Goal: Information Seeking & Learning: Learn about a topic

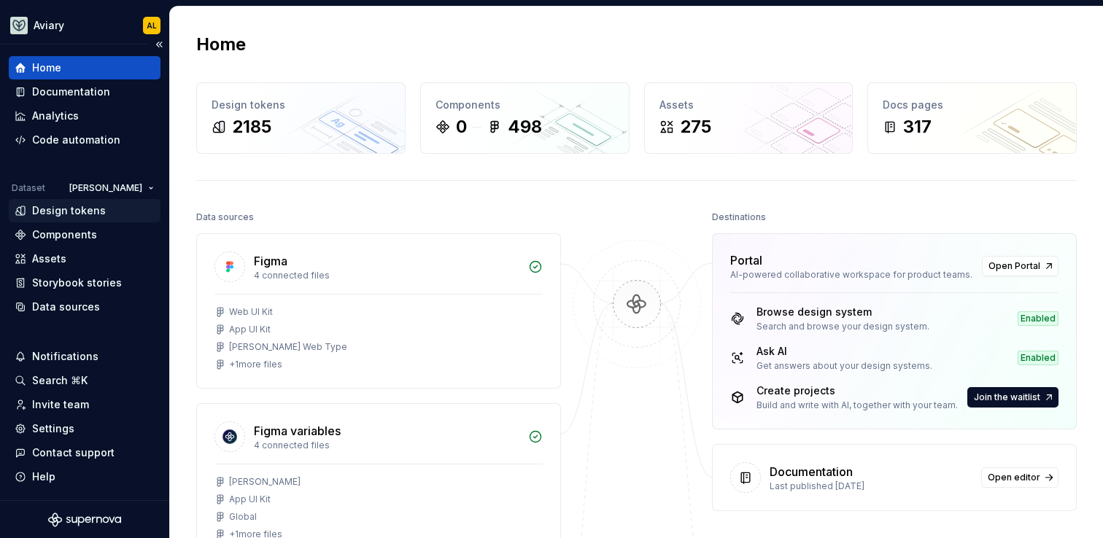
click at [91, 209] on div "Design tokens" at bounding box center [69, 210] width 74 height 15
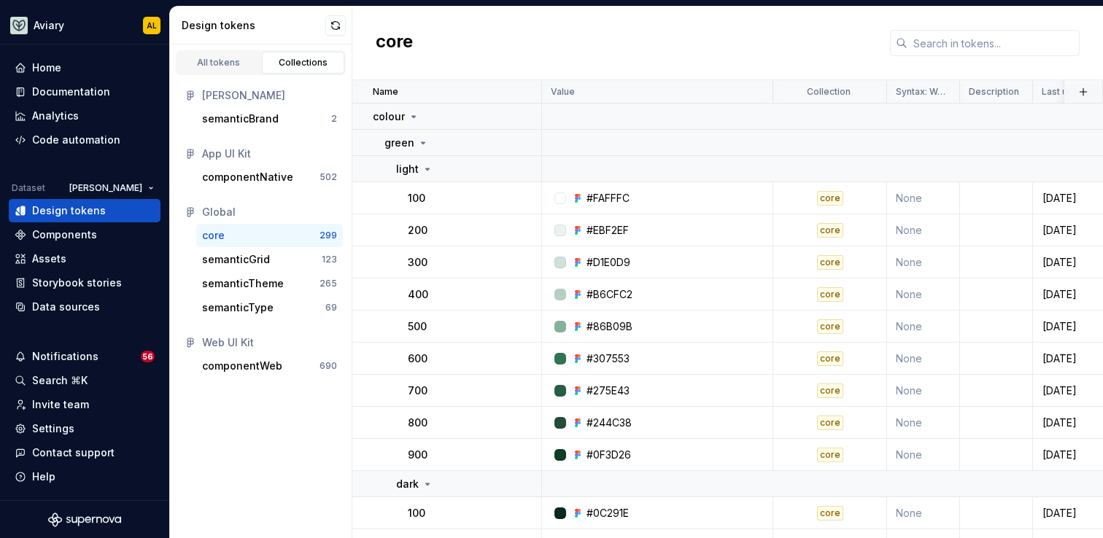
click at [247, 378] on div "[PERSON_NAME] semanticBrand 2 App UI Kit componentNative 502 Global core 299 se…" at bounding box center [261, 230] width 182 height 311
click at [250, 368] on div "componentWeb" at bounding box center [242, 366] width 80 height 15
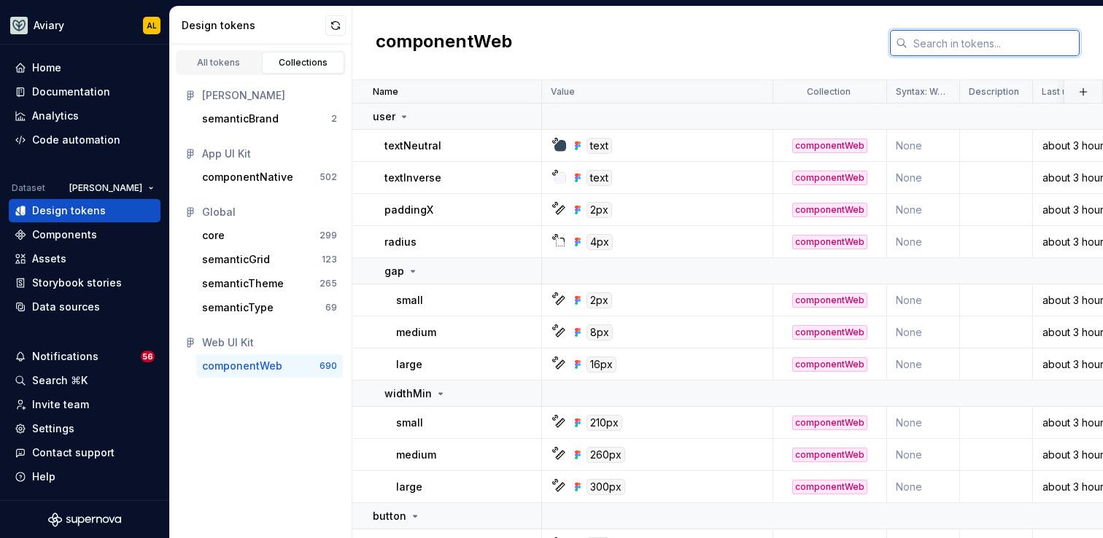
click at [987, 39] on input "text" at bounding box center [993, 43] width 172 height 26
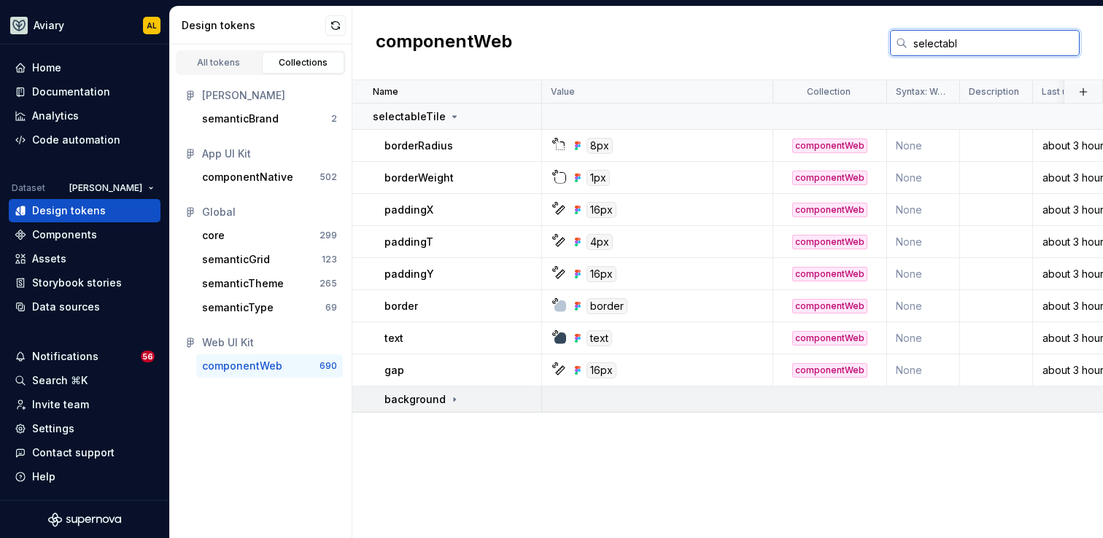
type input "selectabl"
click at [456, 398] on icon at bounding box center [455, 400] width 12 height 12
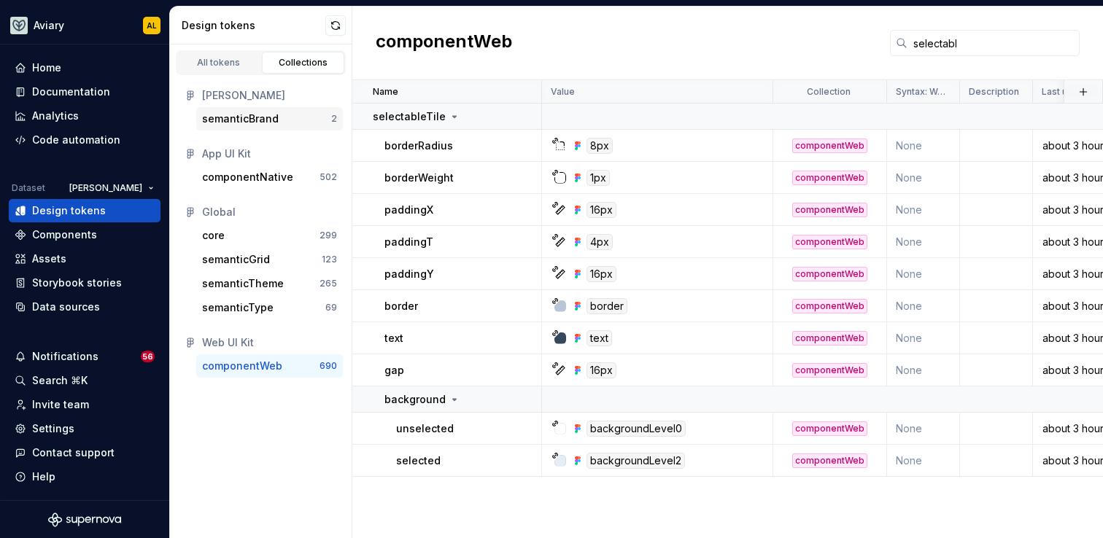
click at [281, 118] on div "semanticBrand" at bounding box center [266, 119] width 129 height 15
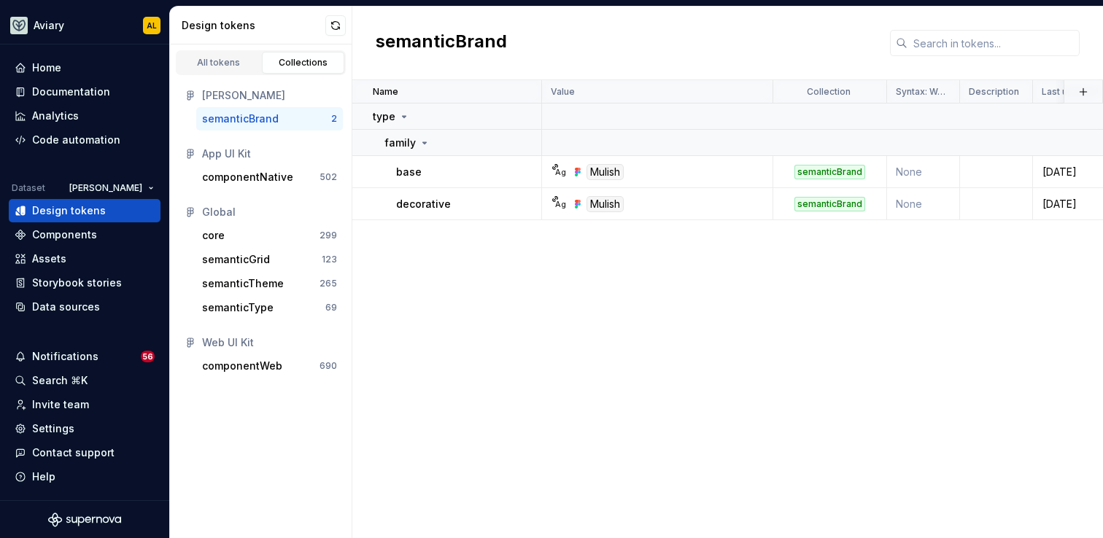
click at [230, 90] on div "[PERSON_NAME]" at bounding box center [269, 95] width 135 height 15
click at [242, 64] on div "All tokens" at bounding box center [218, 63] width 73 height 12
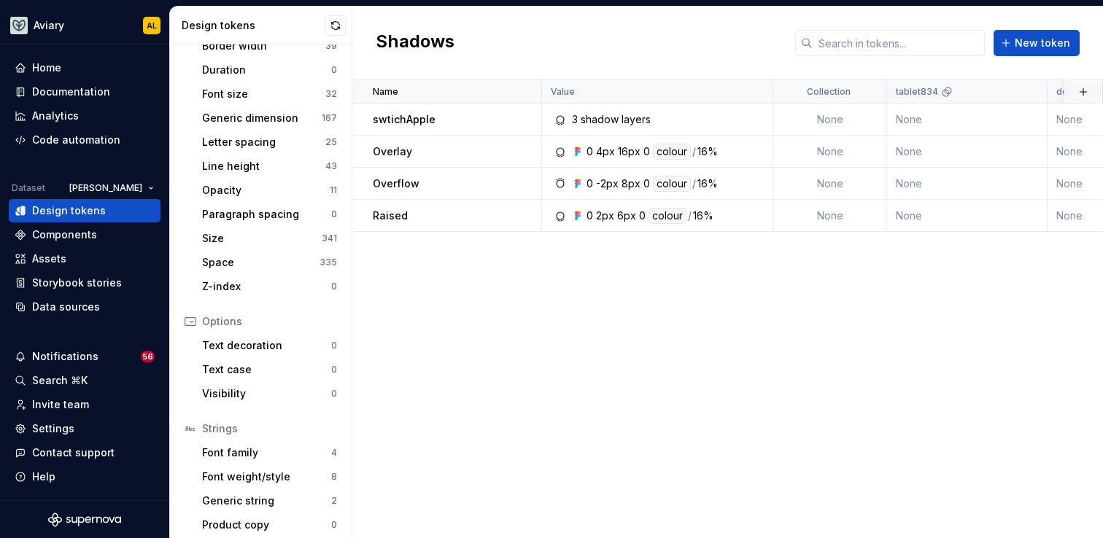
scroll to position [260, 0]
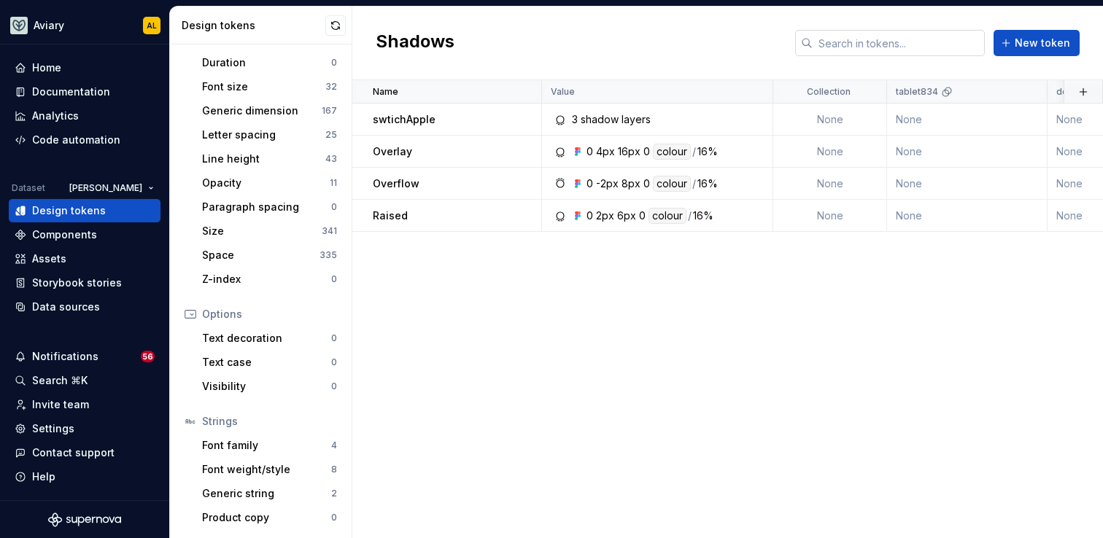
click at [905, 54] on input "text" at bounding box center [898, 43] width 172 height 26
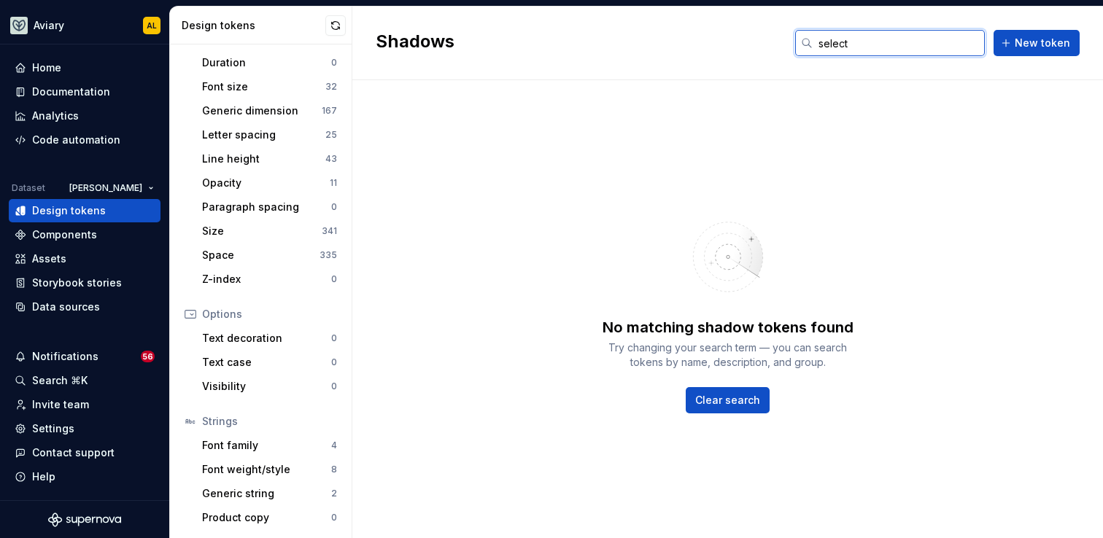
type input "select"
click at [107, 89] on div "Documentation" at bounding box center [85, 92] width 140 height 15
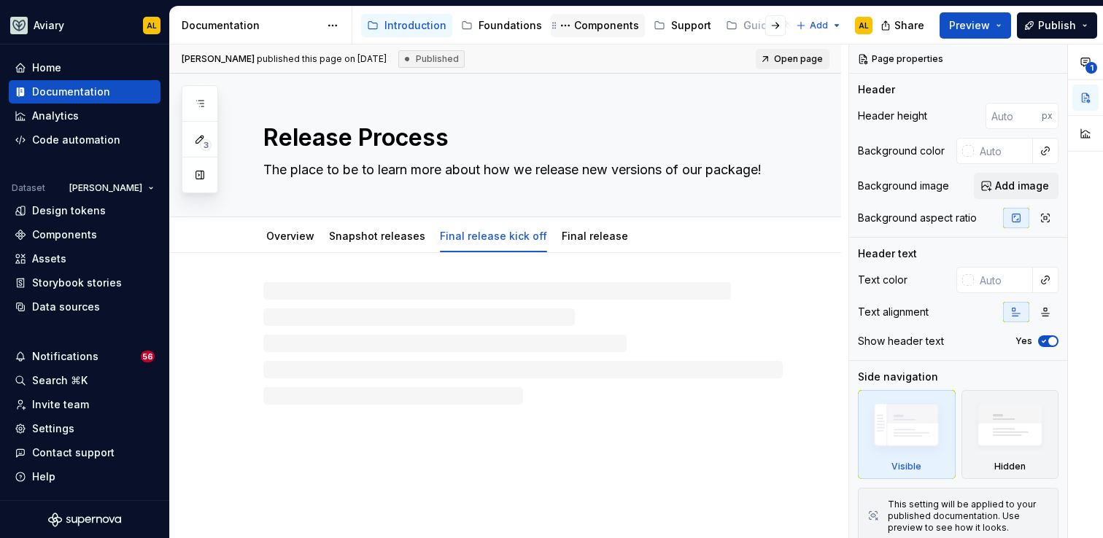
click at [585, 19] on div "Components" at bounding box center [606, 25] width 65 height 15
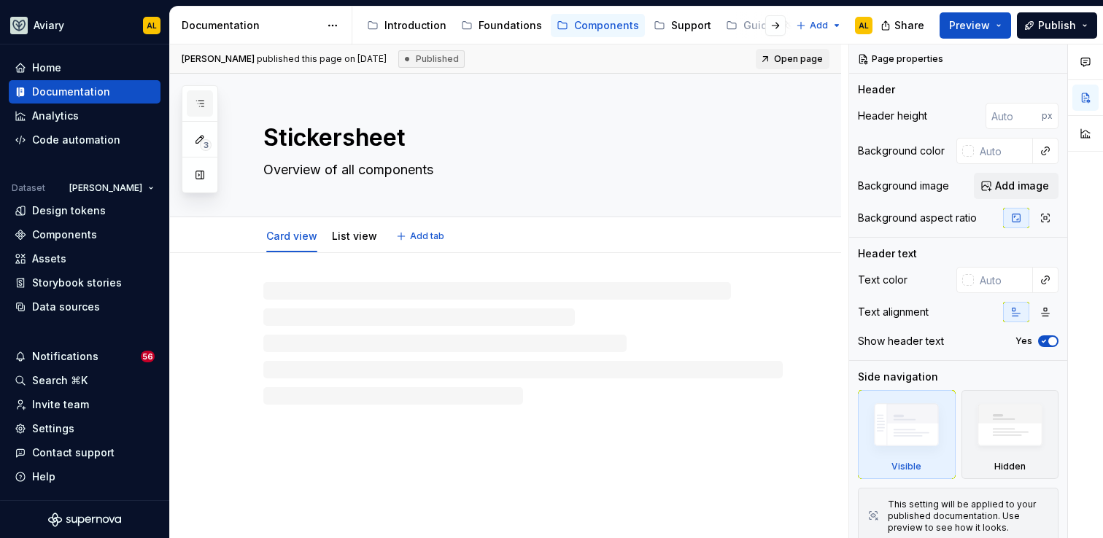
click at [202, 106] on icon "button" at bounding box center [200, 104] width 12 height 12
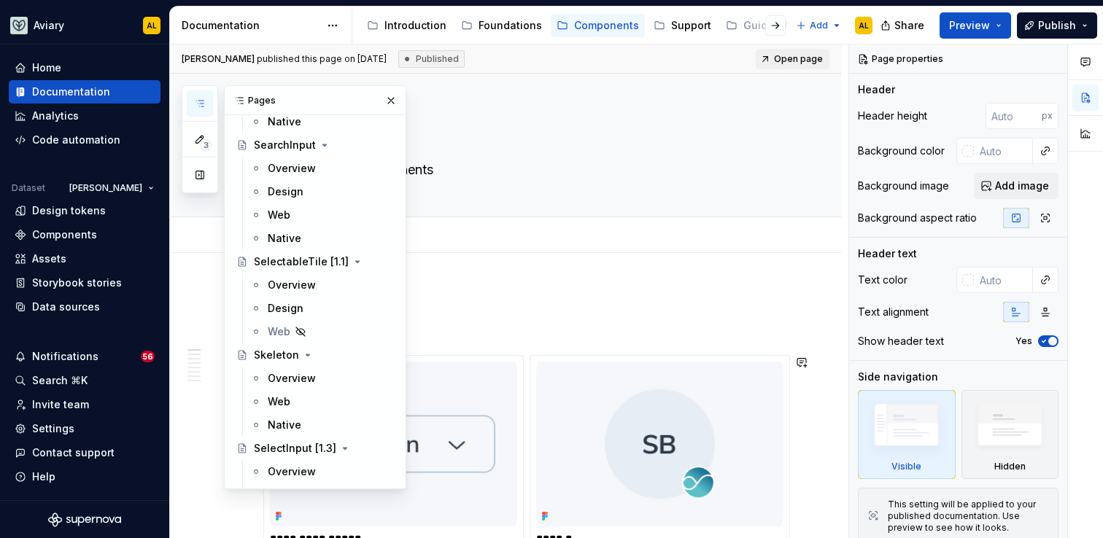
scroll to position [5371, 0]
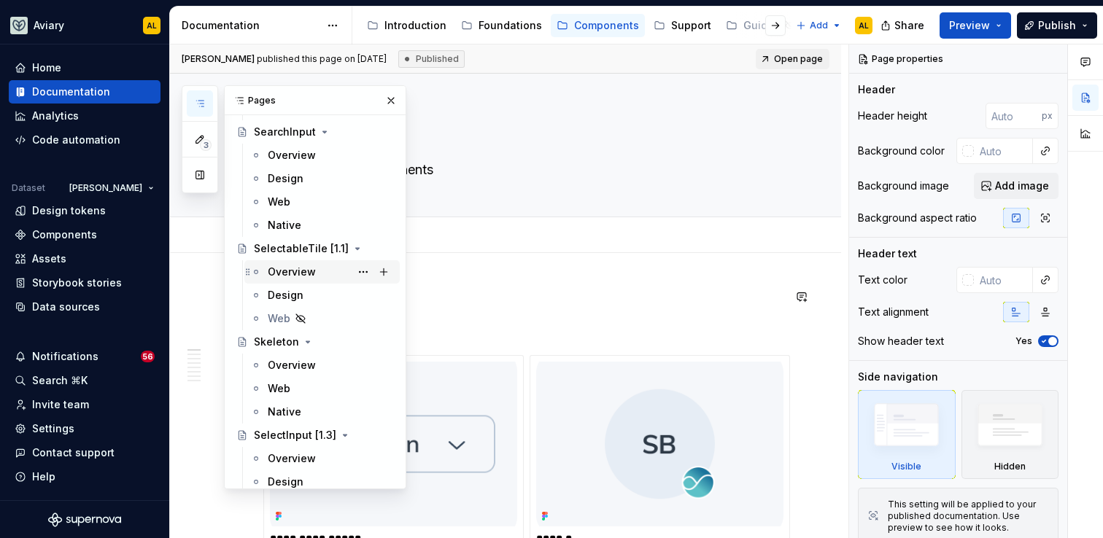
click at [325, 265] on div "Overview" at bounding box center [331, 272] width 126 height 20
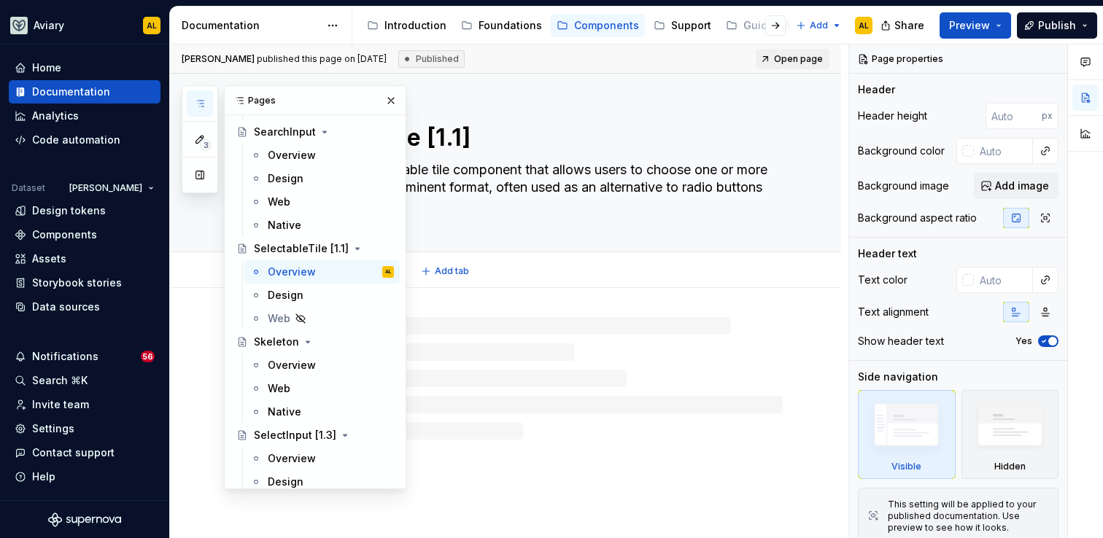
click at [507, 204] on textarea "SelectableTile is a clickable tile component that allows users to choose one or…" at bounding box center [519, 187] width 519 height 58
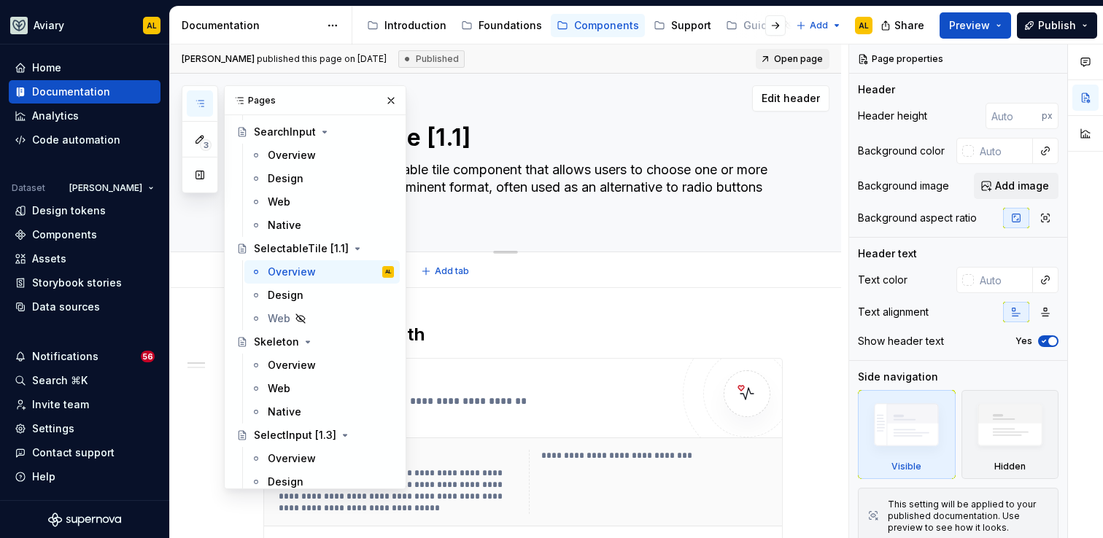
click at [537, 195] on textarea "SelectableTile is a clickable tile component that allows users to choose one or…" at bounding box center [519, 187] width 519 height 58
click at [400, 93] on button "button" at bounding box center [391, 100] width 20 height 20
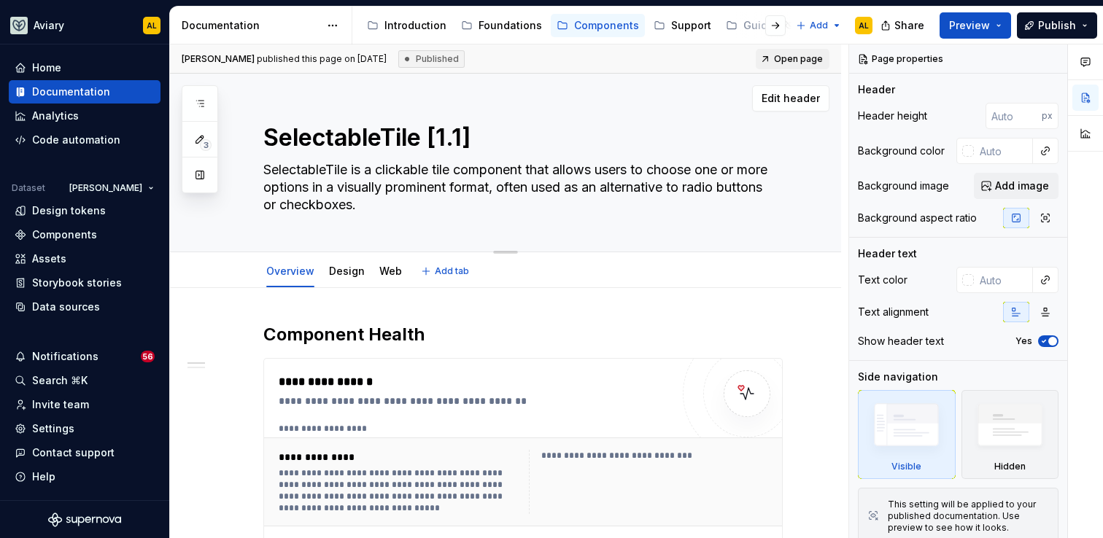
drag, startPoint x: 379, startPoint y: 173, endPoint x: 353, endPoint y: 209, distance: 44.3
click at [353, 209] on textarea "SelectableTile is a clickable tile component that allows users to choose one or…" at bounding box center [519, 187] width 519 height 58
click at [354, 209] on textarea "SelectableTile is a clickable tile component that allows users to choose one or…" at bounding box center [519, 187] width 519 height 58
drag, startPoint x: 369, startPoint y: 210, endPoint x: 260, endPoint y: 160, distance: 120.1
click at [260, 160] on textarea "SelectableTile is a clickable tile component that allows users to choose one or…" at bounding box center [519, 187] width 519 height 58
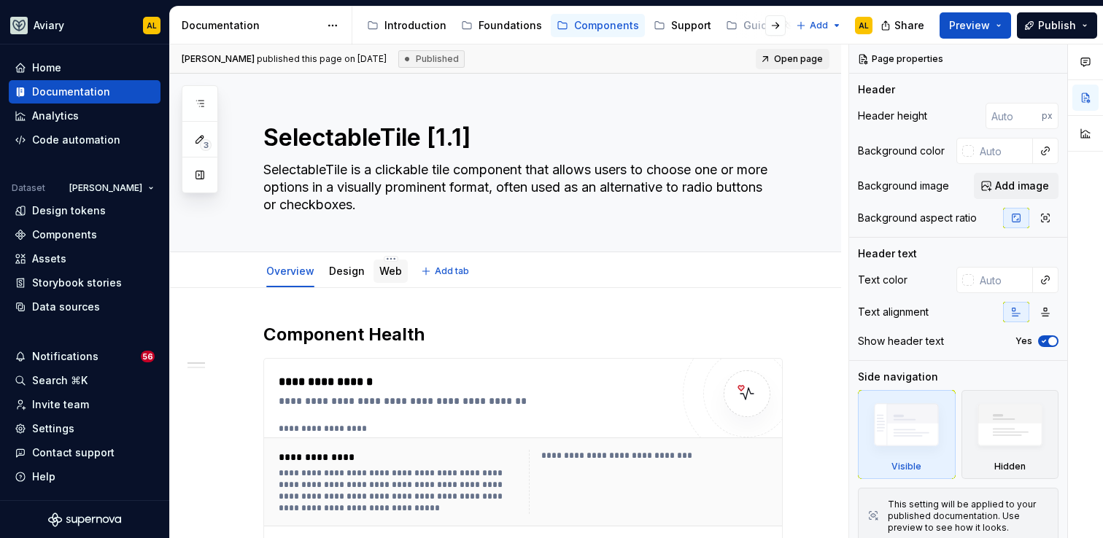
click at [382, 263] on div "Web" at bounding box center [390, 272] width 23 height 18
click at [374, 276] on div "Web" at bounding box center [390, 271] width 34 height 23
click at [384, 273] on link "Web" at bounding box center [390, 271] width 23 height 12
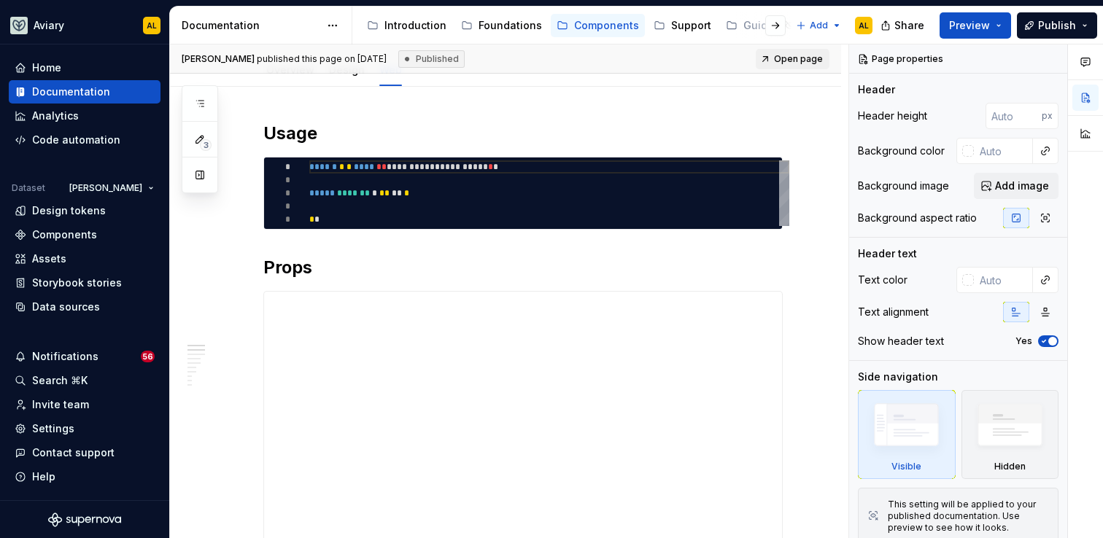
scroll to position [1, 0]
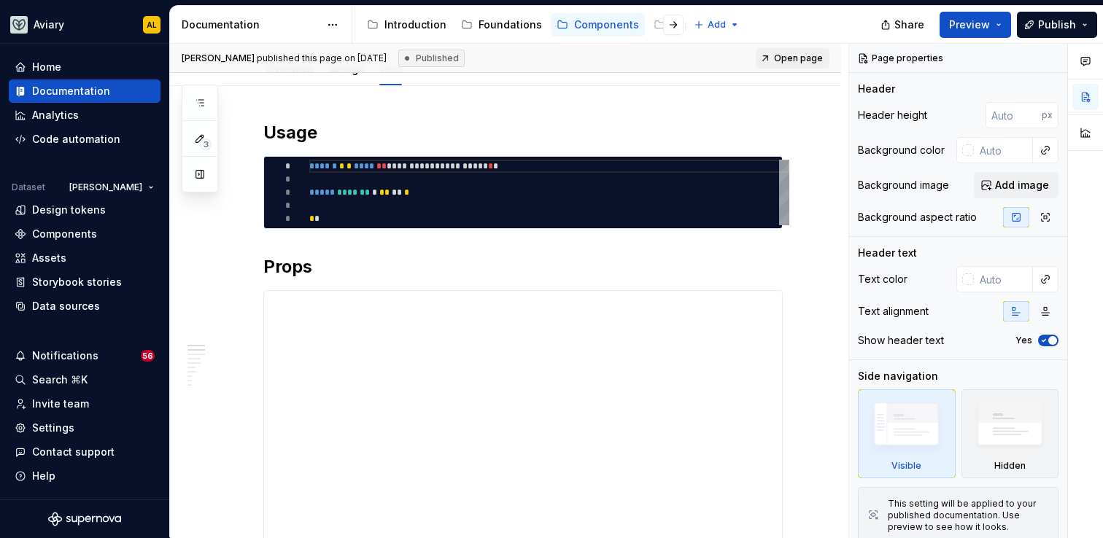
type textarea "*"
